Goal: Task Accomplishment & Management: Use online tool/utility

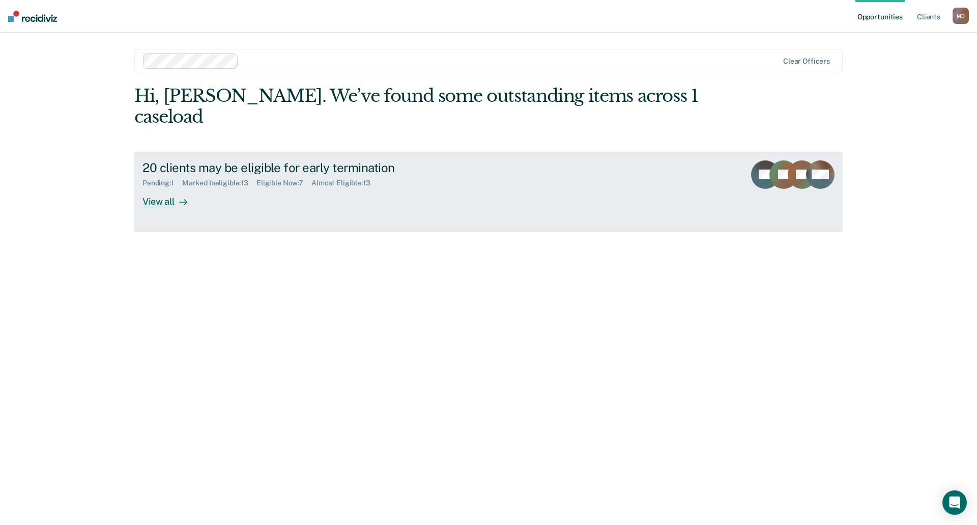
click at [159, 187] on div "View all" at bounding box center [170, 197] width 57 height 20
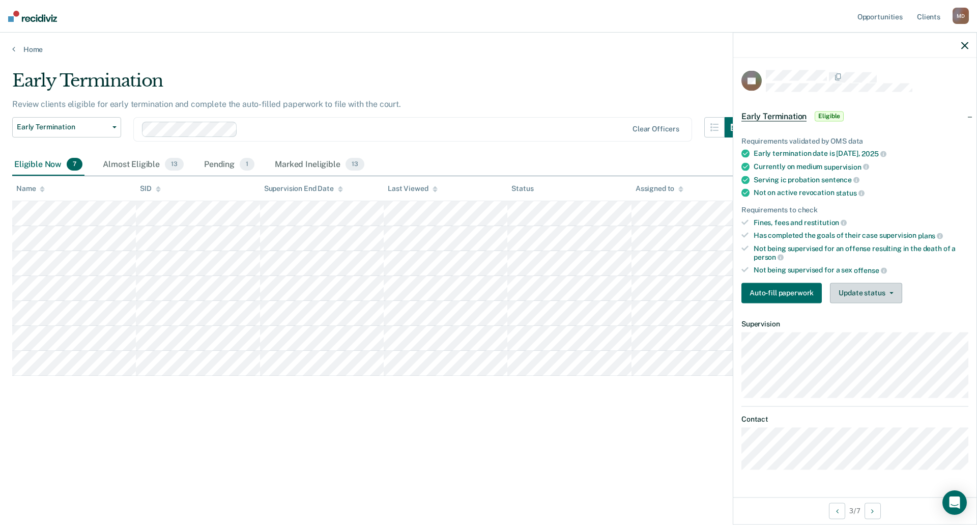
click at [871, 293] on button "Update status" at bounding box center [866, 292] width 72 height 20
click at [868, 319] on button "[PERSON_NAME]" at bounding box center [879, 317] width 98 height 16
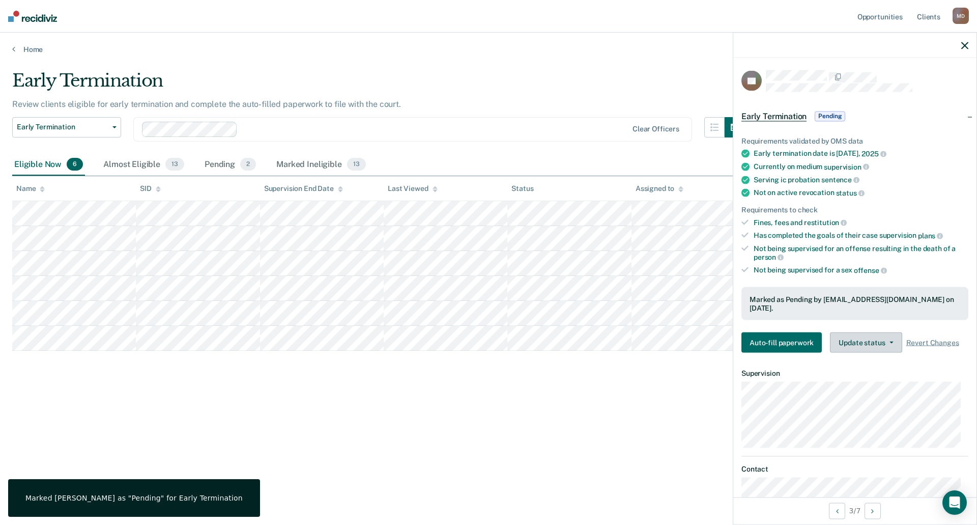
scroll to position [41, 0]
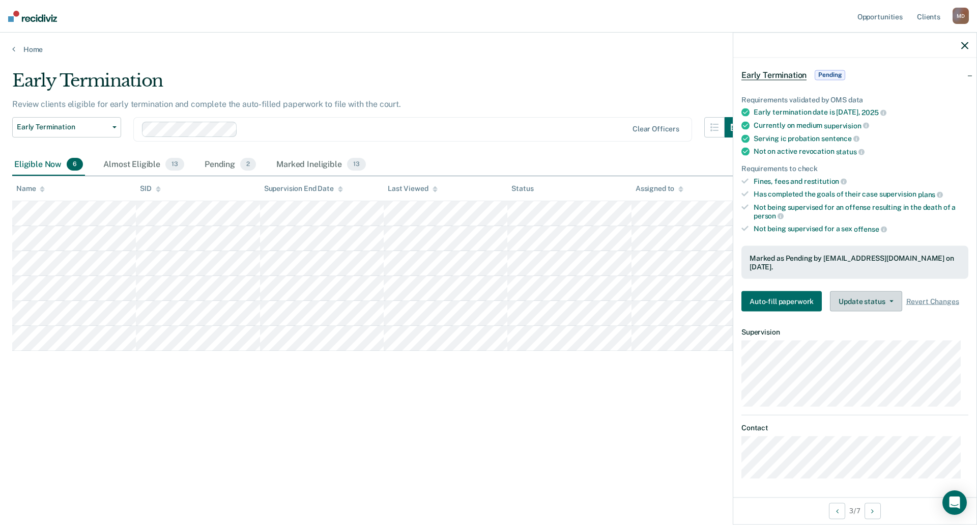
click at [881, 298] on button "Update status" at bounding box center [866, 301] width 72 height 20
click at [875, 325] on button "Revert from Pending" at bounding box center [879, 326] width 98 height 16
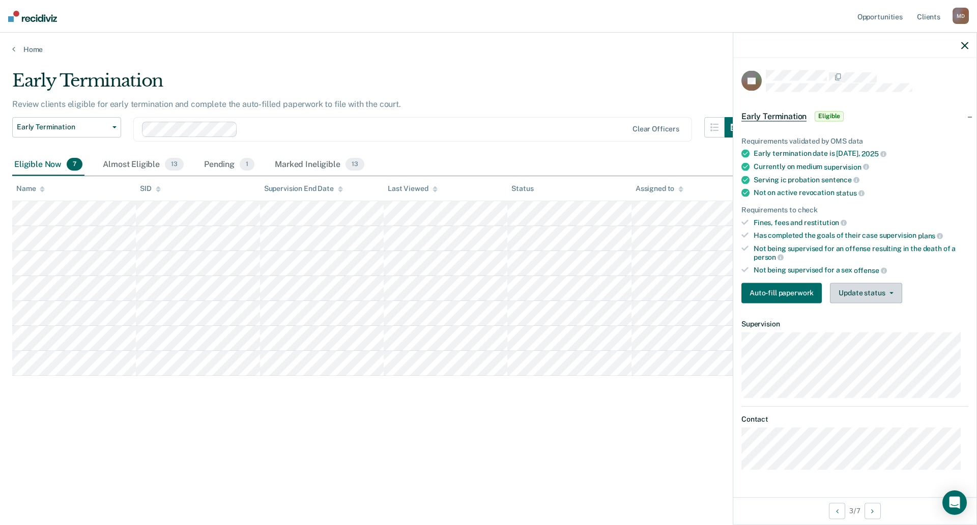
scroll to position [0, 0]
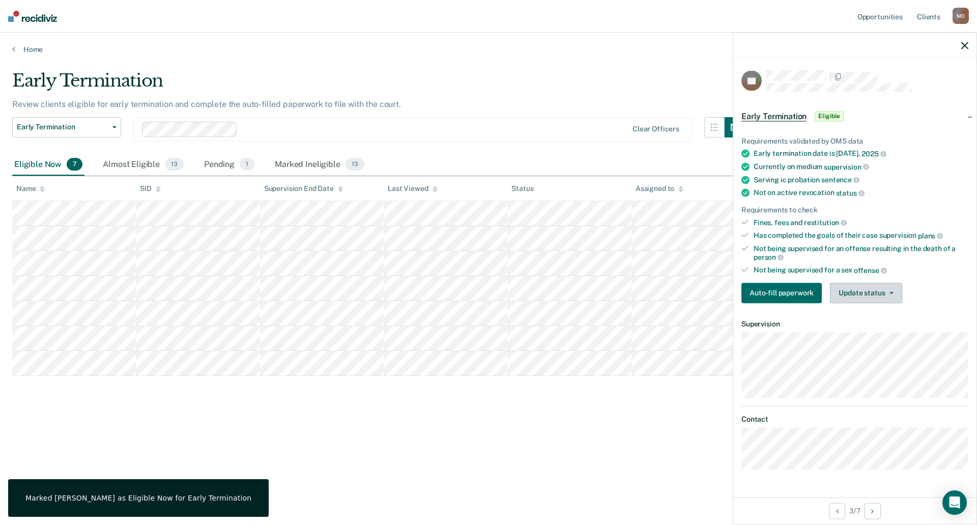
click at [887, 292] on span "button" at bounding box center [889, 293] width 8 height 2
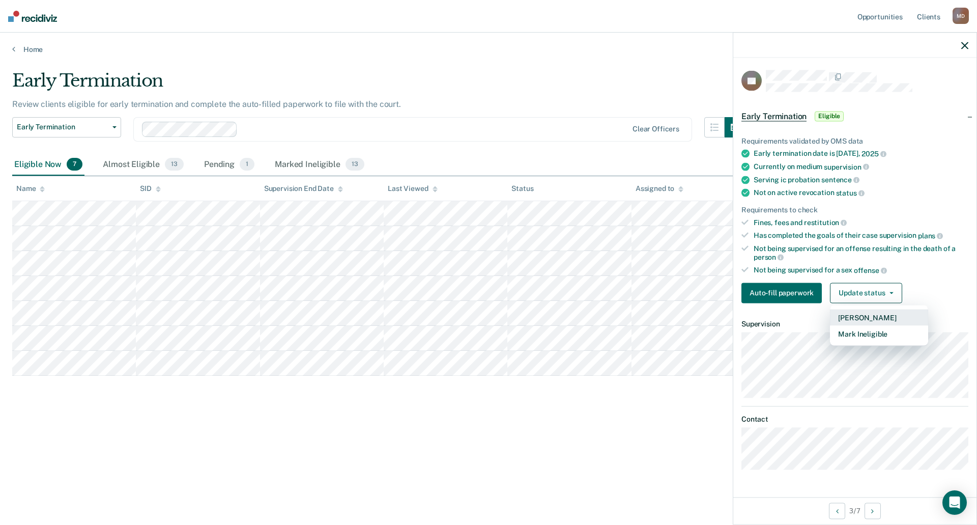
click at [872, 313] on button "[PERSON_NAME]" at bounding box center [879, 317] width 98 height 16
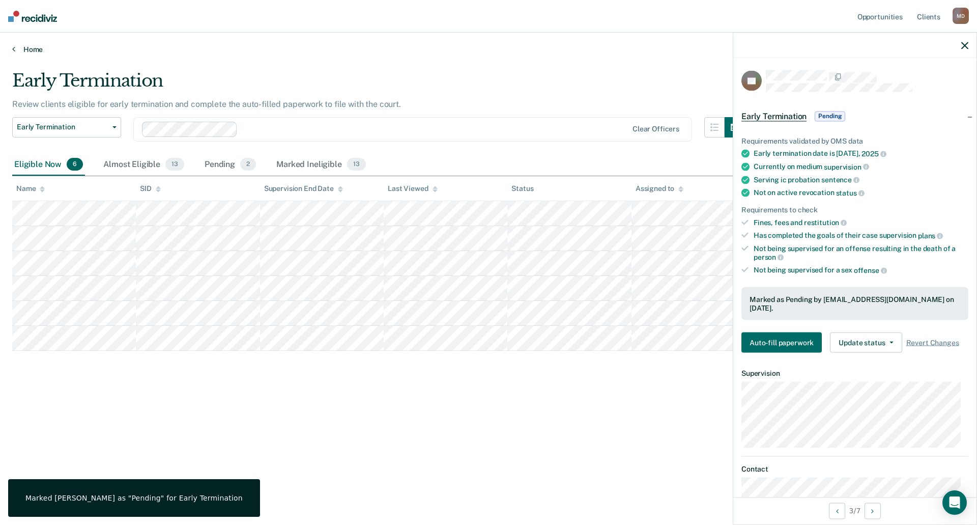
click at [28, 47] on link "Home" at bounding box center [488, 49] width 953 height 9
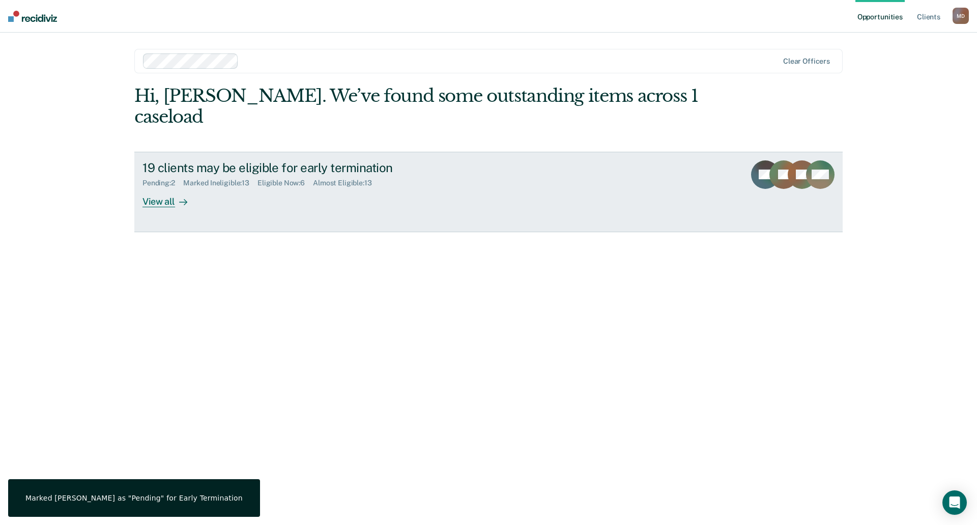
click at [170, 187] on div "View all" at bounding box center [170, 197] width 57 height 20
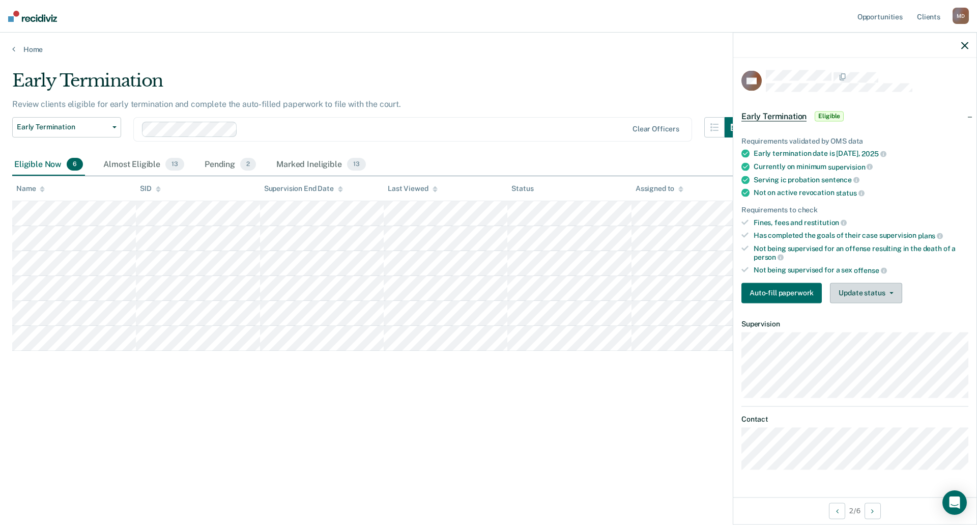
click at [862, 284] on button "Update status" at bounding box center [866, 292] width 72 height 20
click at [868, 334] on button "Mark Ineligible" at bounding box center [879, 333] width 98 height 16
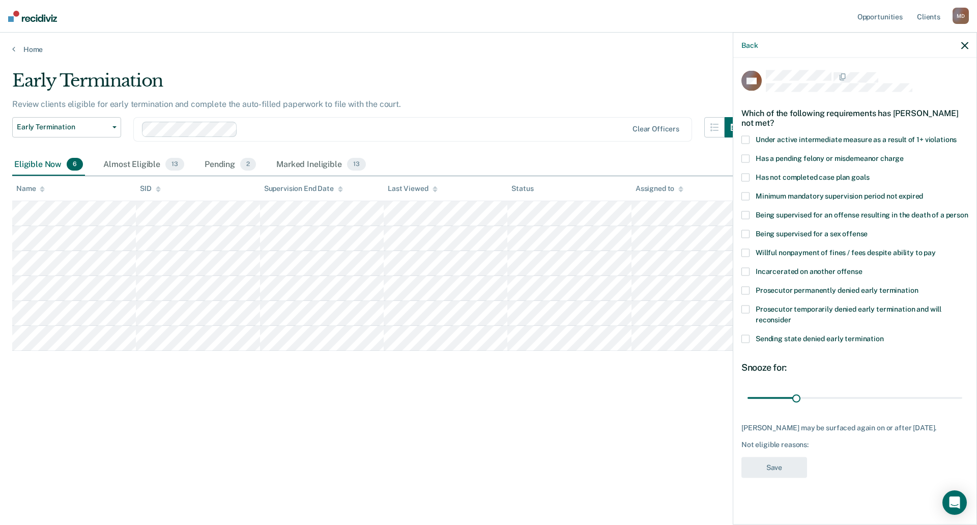
click at [745, 157] on span at bounding box center [745, 159] width 8 height 8
click at [797, 397] on input "range" at bounding box center [854, 398] width 215 height 18
drag, startPoint x: 807, startPoint y: 397, endPoint x: 842, endPoint y: 403, distance: 35.6
type input "60"
click at [842, 403] on input "range" at bounding box center [854, 398] width 215 height 18
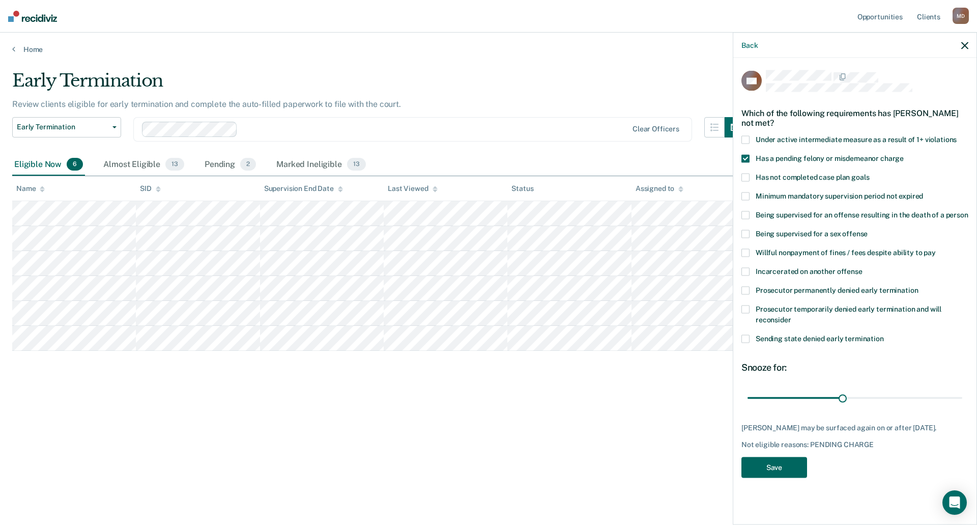
click at [774, 473] on button "Save" at bounding box center [774, 467] width 66 height 21
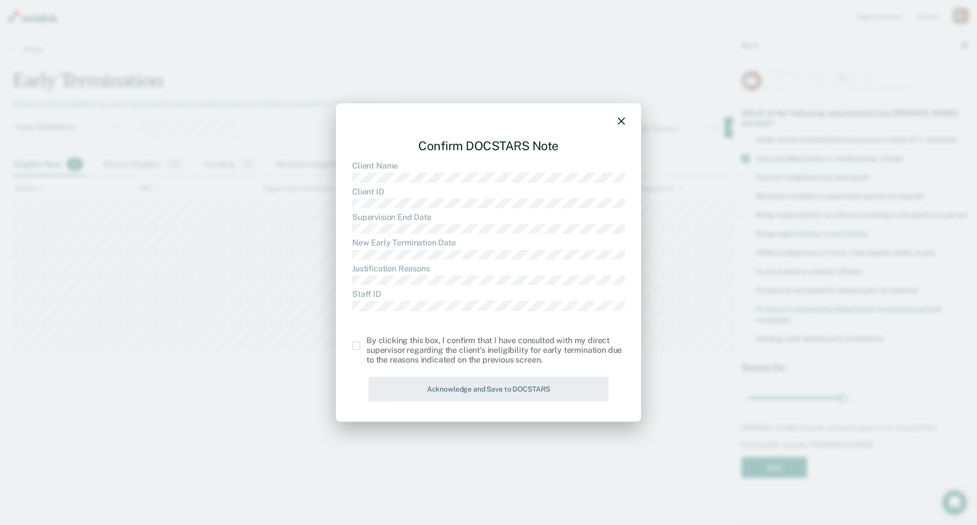
drag, startPoint x: 359, startPoint y: 345, endPoint x: 396, endPoint y: 385, distance: 55.1
click at [359, 347] on span at bounding box center [356, 345] width 8 height 8
click at [366, 341] on input "checkbox" at bounding box center [366, 341] width 0 height 0
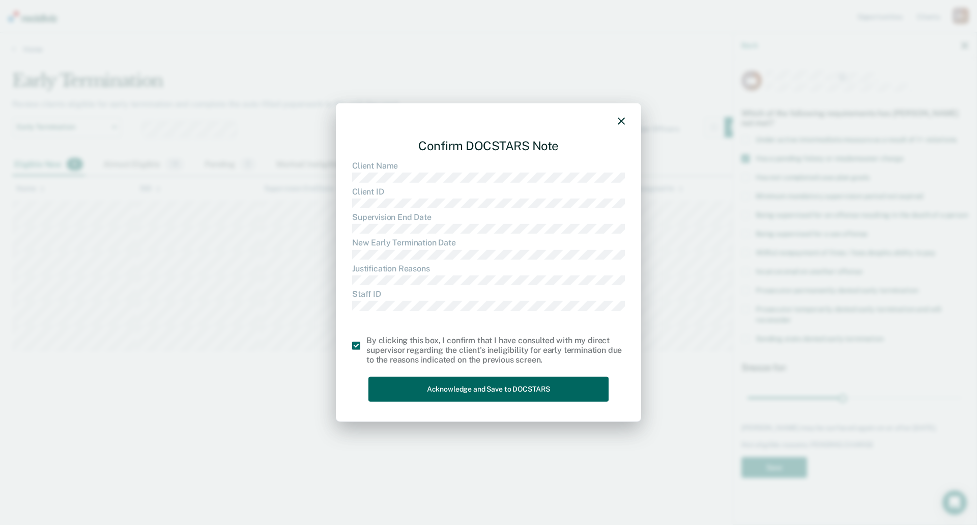
click at [474, 388] on button "Acknowledge and Save to DOCSTARS" at bounding box center [488, 389] width 240 height 25
